Goal: Transaction & Acquisition: Purchase product/service

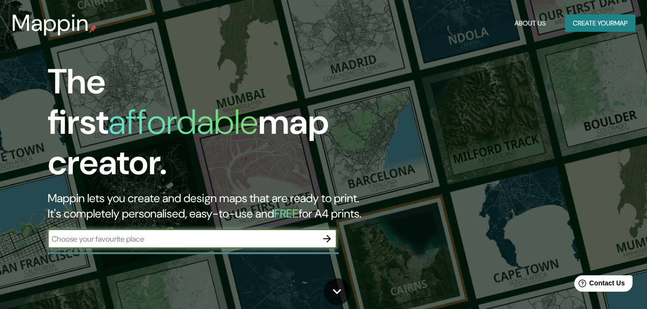
click at [181, 237] on div "​" at bounding box center [192, 238] width 289 height 19
type input "lima"
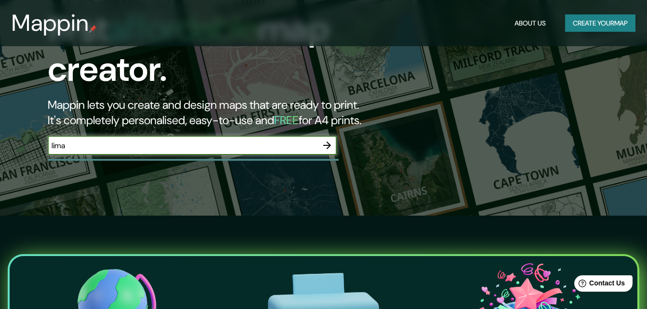
click at [591, 22] on button "Create your map" at bounding box center [600, 23] width 70 height 18
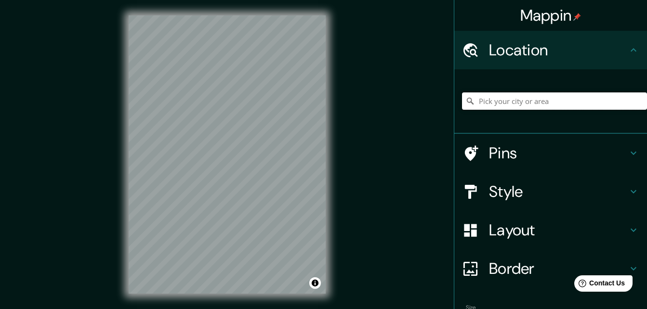
click at [544, 99] on input "Pick your city or area" at bounding box center [554, 100] width 185 height 17
click at [626, 100] on input "lima" at bounding box center [554, 100] width 185 height 17
click at [487, 97] on input "lima" at bounding box center [554, 100] width 185 height 17
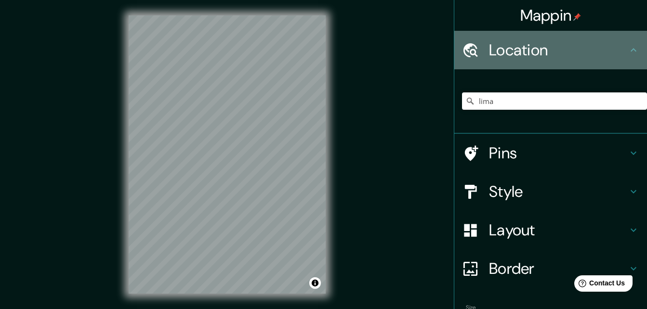
click at [637, 43] on div "Location" at bounding box center [550, 50] width 193 height 39
click at [628, 47] on icon at bounding box center [634, 50] width 12 height 12
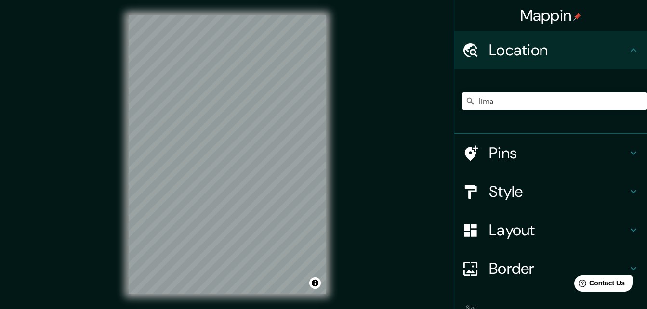
click at [479, 47] on div at bounding box center [475, 50] width 27 height 17
click at [601, 97] on input "lima" at bounding box center [554, 100] width 185 height 17
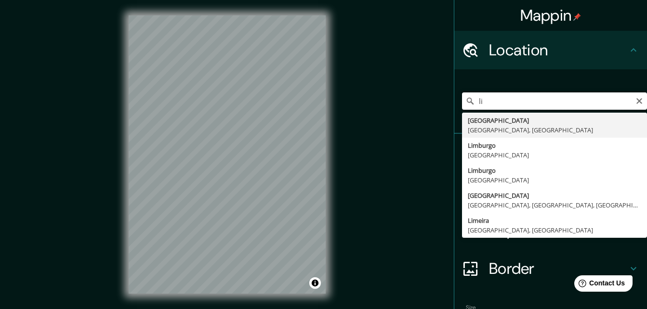
type input "l"
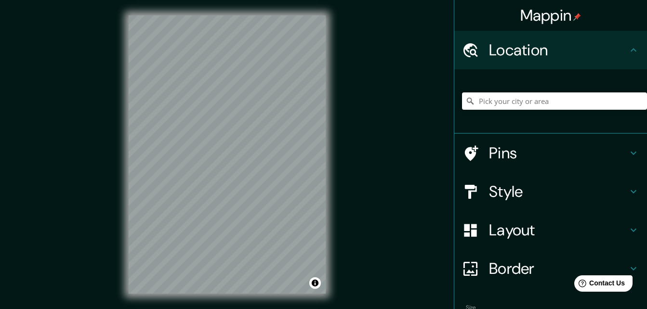
click at [504, 105] on input "Pick your city or area" at bounding box center [554, 100] width 185 height 17
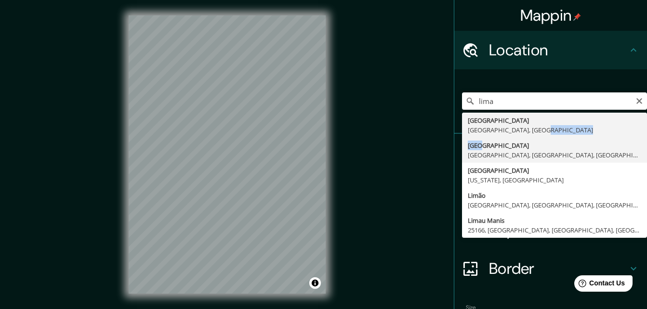
drag, startPoint x: 529, startPoint y: 127, endPoint x: 532, endPoint y: 140, distance: 13.7
type input "[GEOGRAPHIC_DATA], [GEOGRAPHIC_DATA], [GEOGRAPHIC_DATA], [GEOGRAPHIC_DATA]"
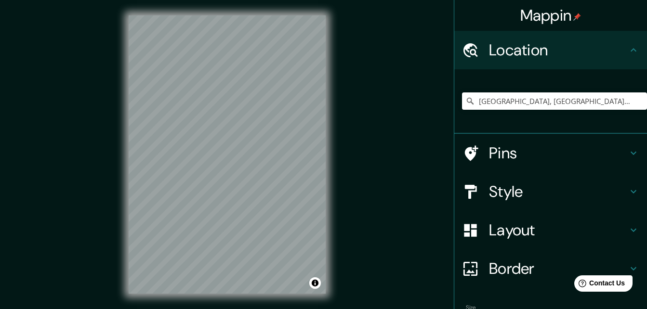
click at [494, 200] on h4 "Style" at bounding box center [558, 191] width 139 height 19
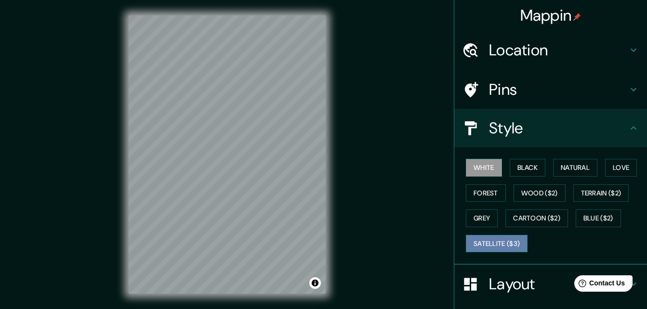
click at [503, 250] on button "Satellite ($3)" at bounding box center [497, 244] width 62 height 18
